Goal: Navigation & Orientation: Find specific page/section

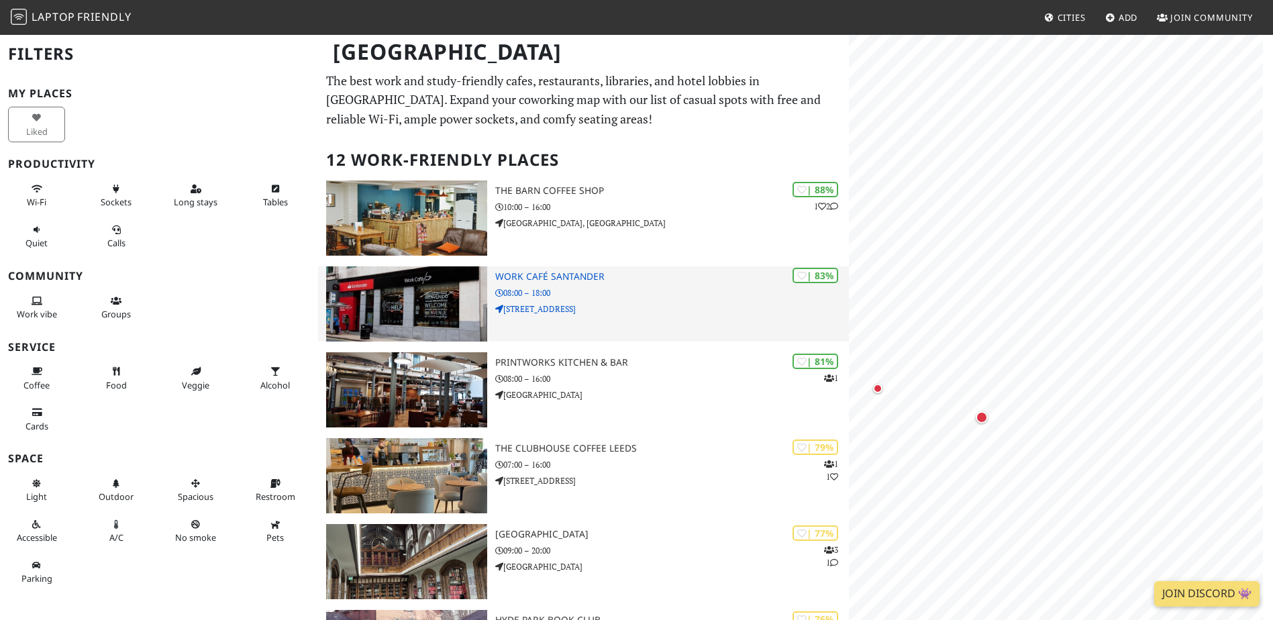
click at [600, 304] on p "10 Park Row" at bounding box center [672, 309] width 354 height 13
